Goal: Find specific page/section: Find specific page/section

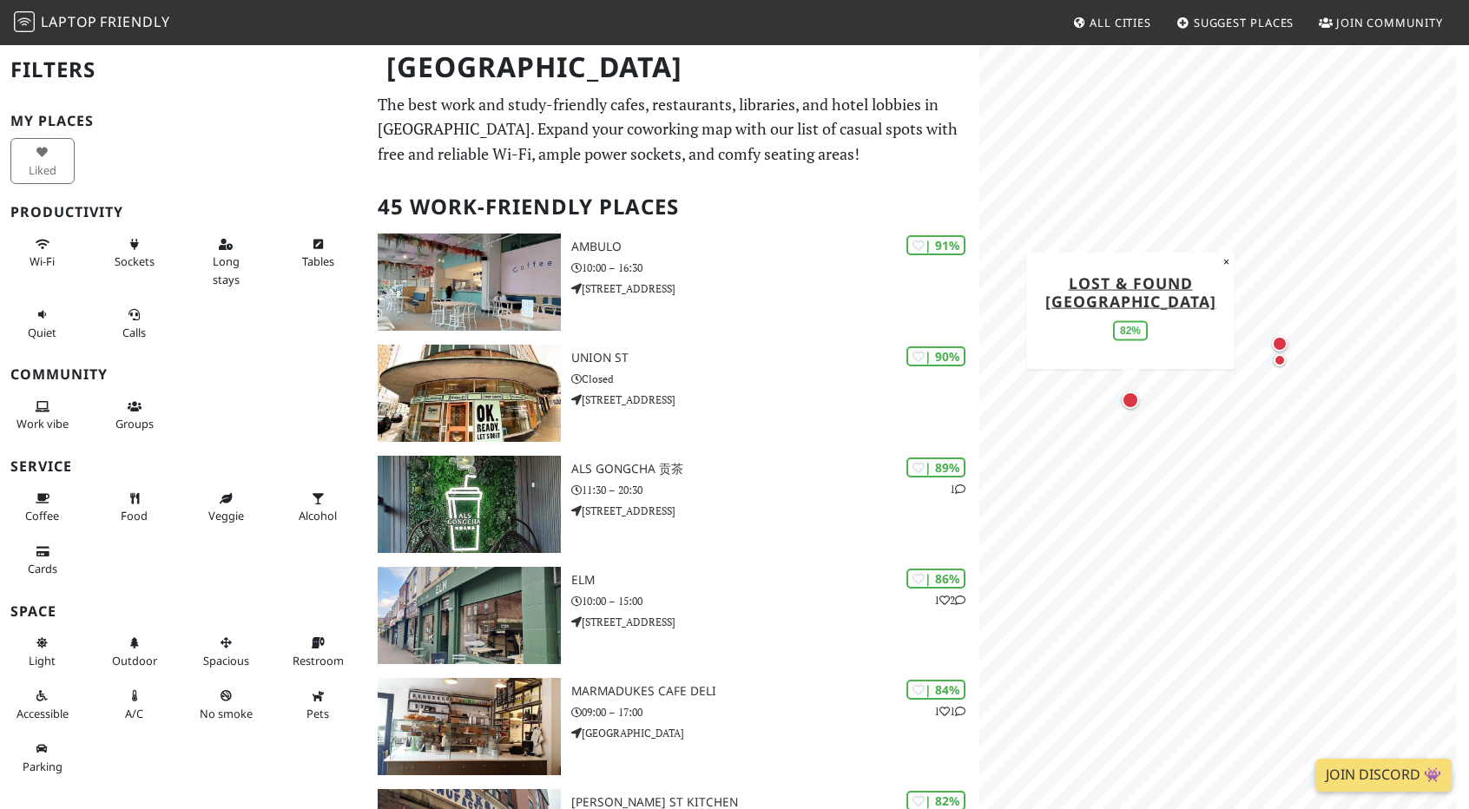
click at [1130, 402] on div "Map marker" at bounding box center [1130, 400] width 17 height 17
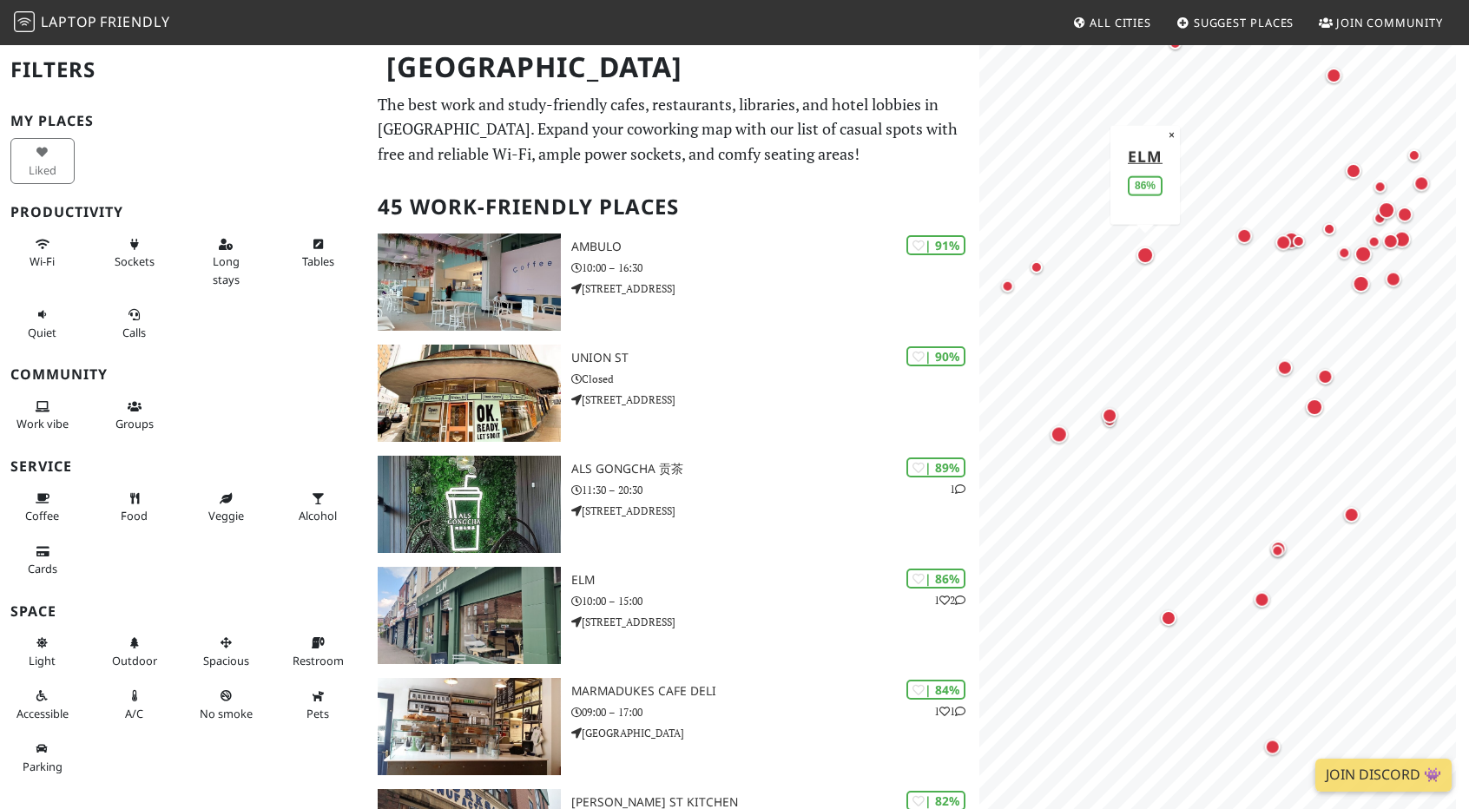
click at [1468, 495] on html "Laptop Friendly All Cities Suggest Places Join Community [GEOGRAPHIC_DATA] Filt…" at bounding box center [734, 404] width 1469 height 809
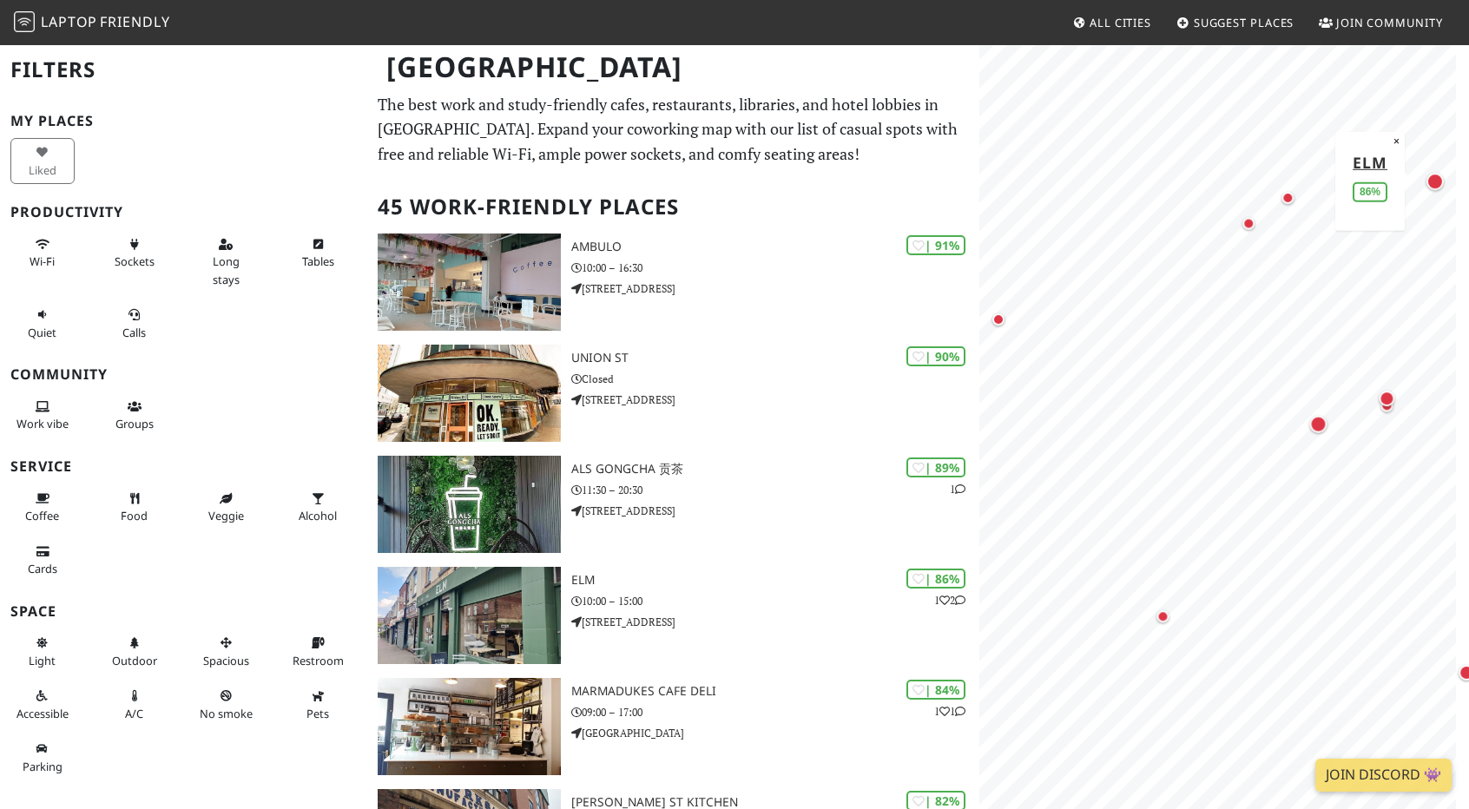
click at [1459, 501] on div "MapLibre | Protomaps © OpenStreetMap ELM 86% ×" at bounding box center [1224, 447] width 490 height 809
click at [42, 260] on span "Wi-Fi" at bounding box center [42, 262] width 25 height 16
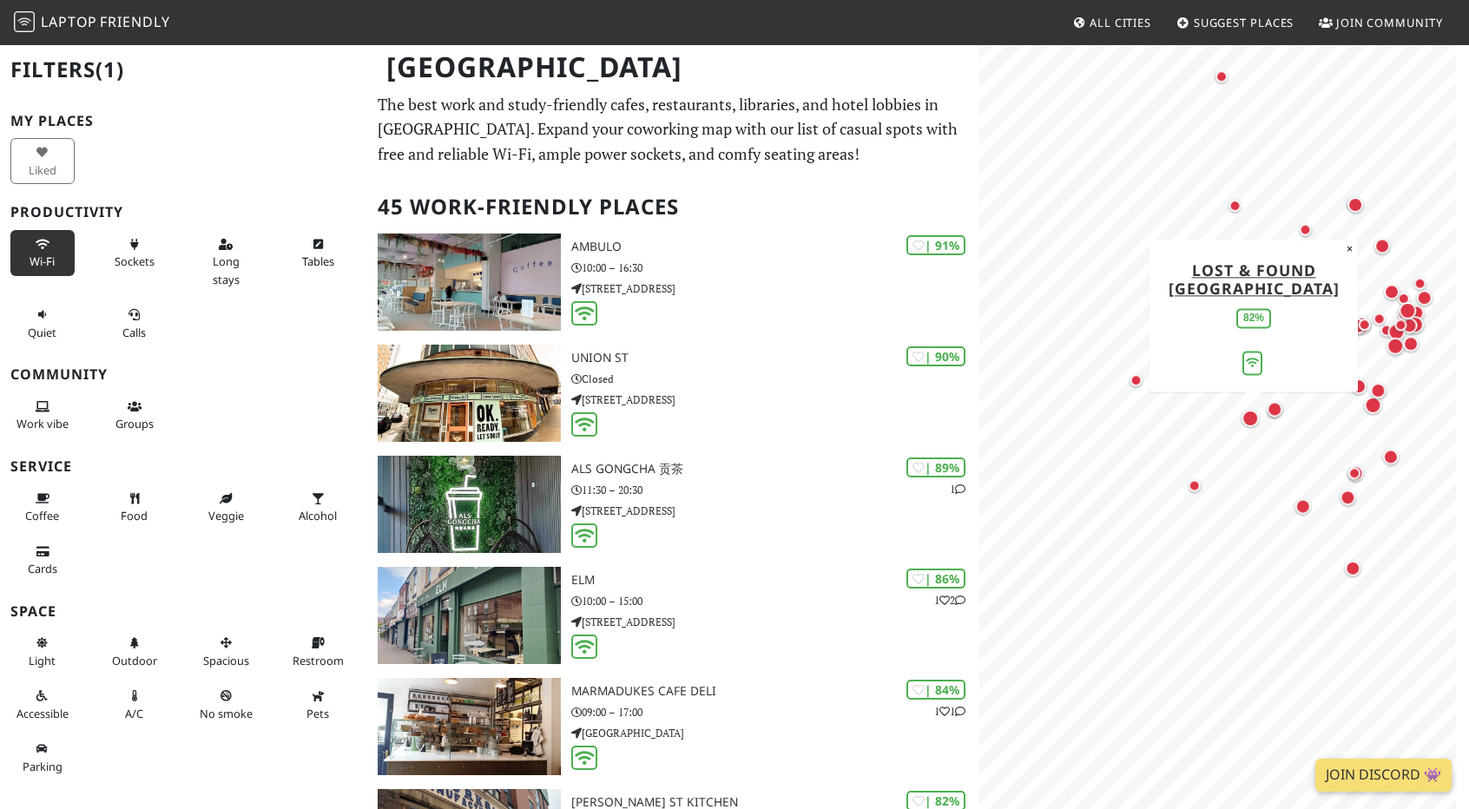
drag, startPoint x: 1252, startPoint y: 418, endPoint x: 1282, endPoint y: 534, distance: 120.0
click at [1259, 427] on div "Map marker" at bounding box center [1250, 418] width 17 height 17
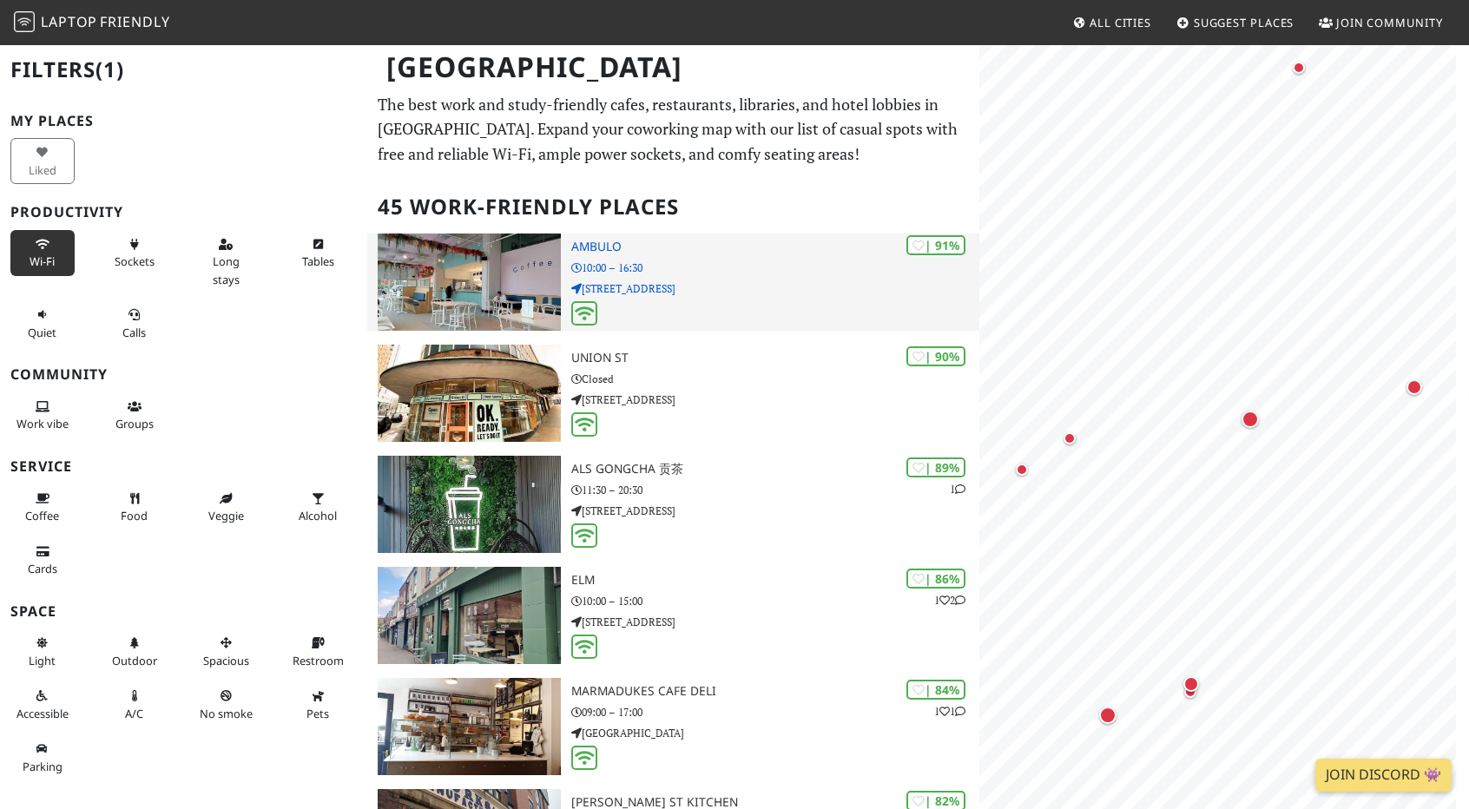
click at [728, 294] on p "[STREET_ADDRESS]" at bounding box center [775, 288] width 408 height 16
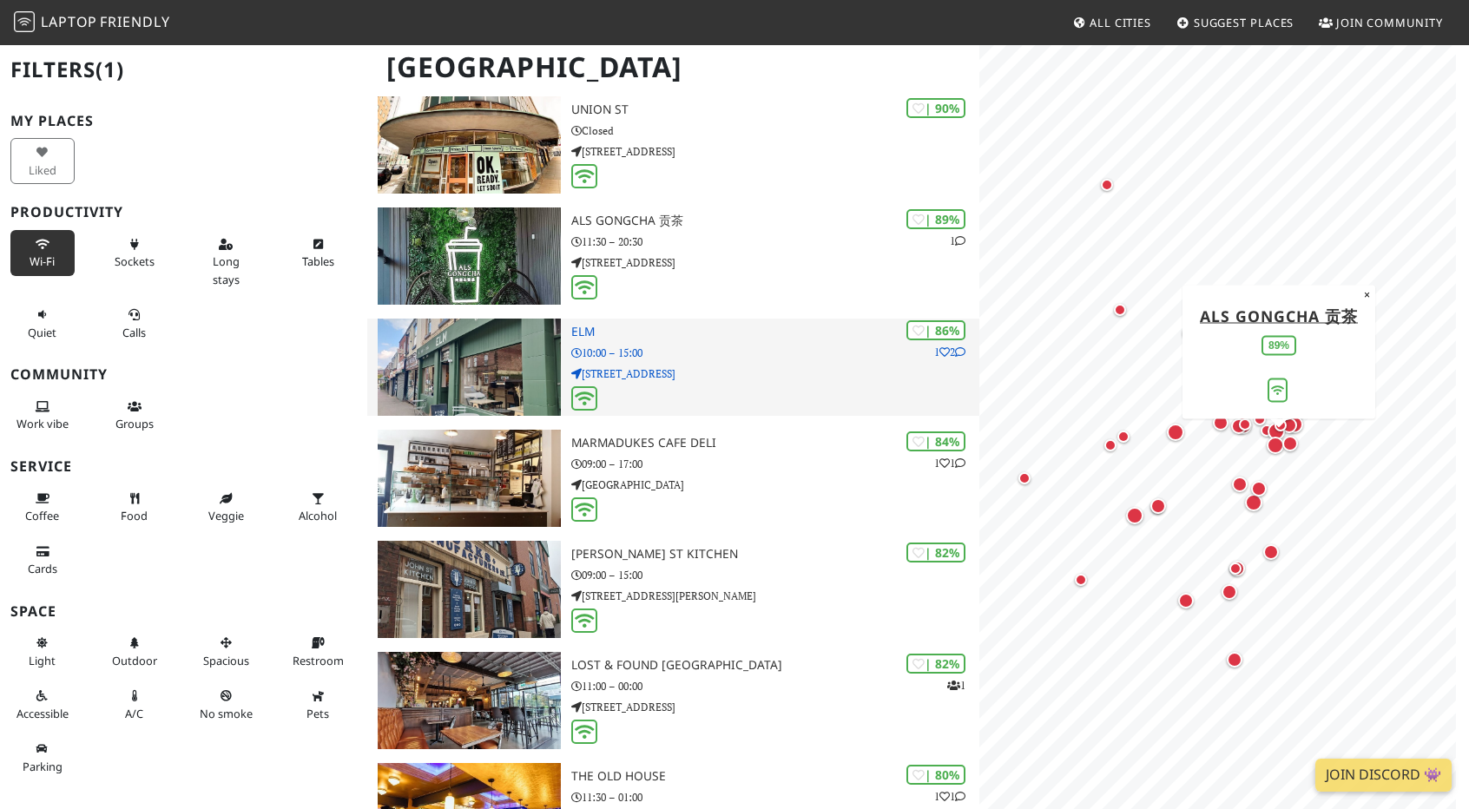
scroll to position [260, 0]
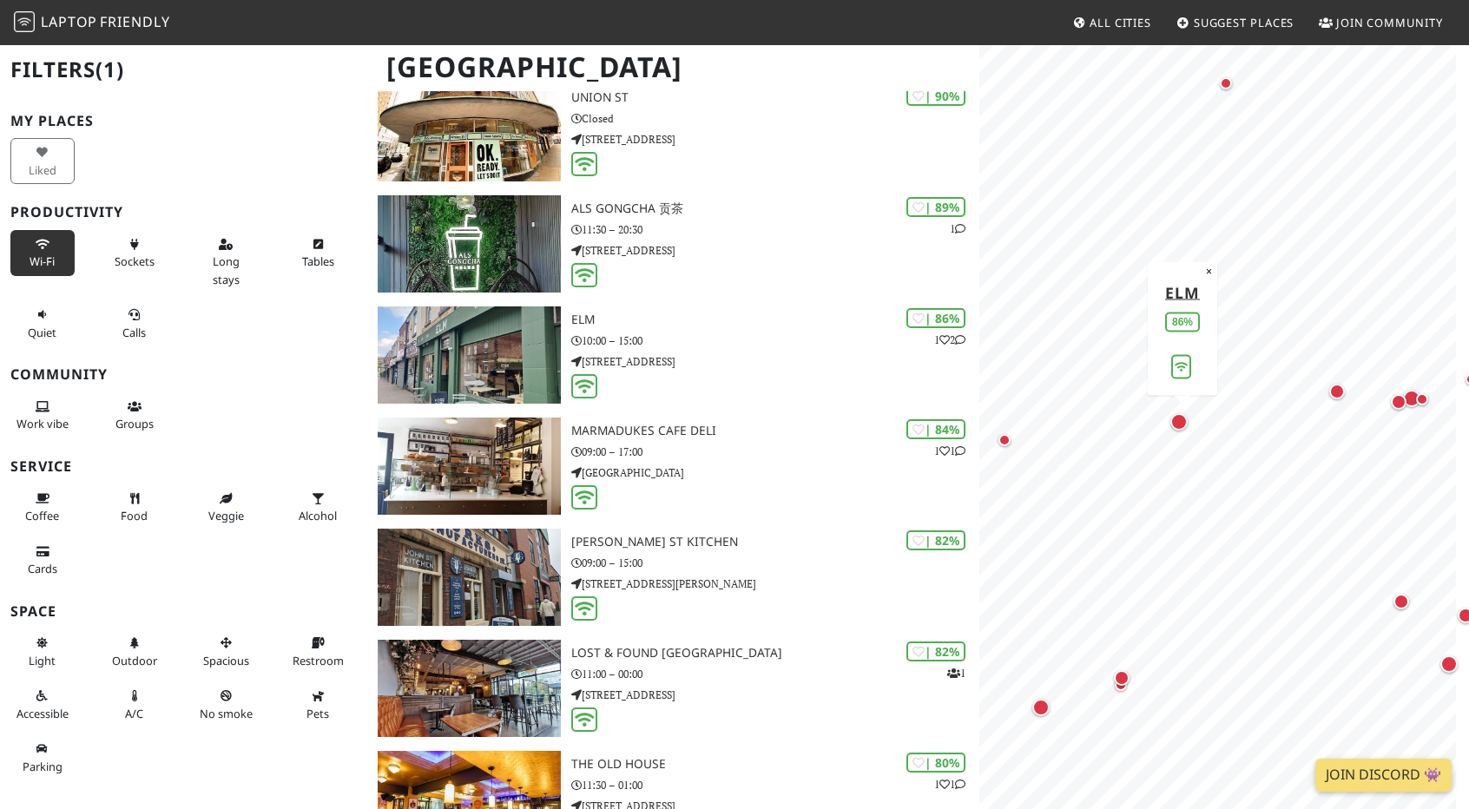
click at [1178, 423] on div "Map marker" at bounding box center [1178, 421] width 17 height 17
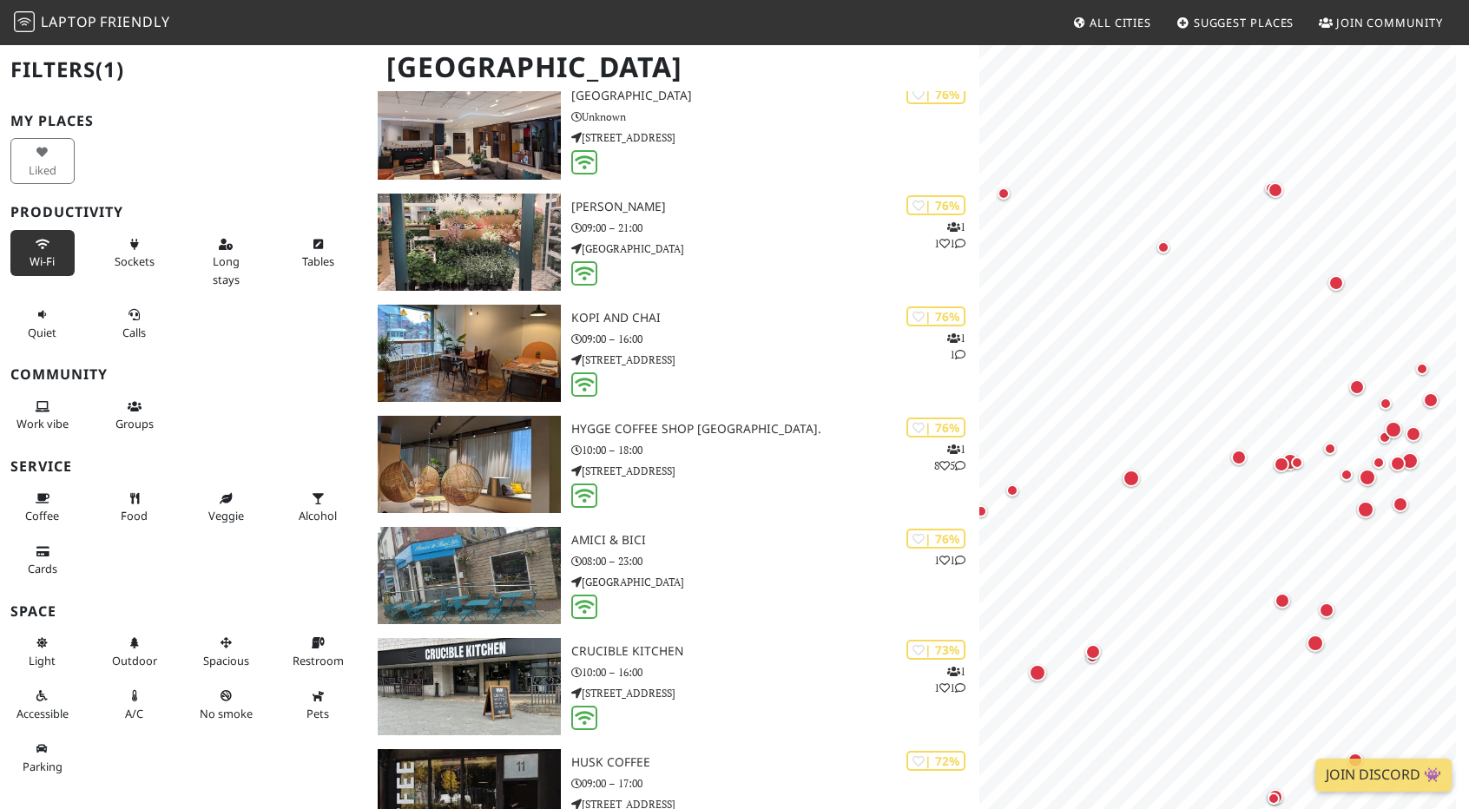
scroll to position [0, 0]
